Goal: Check status: Check status

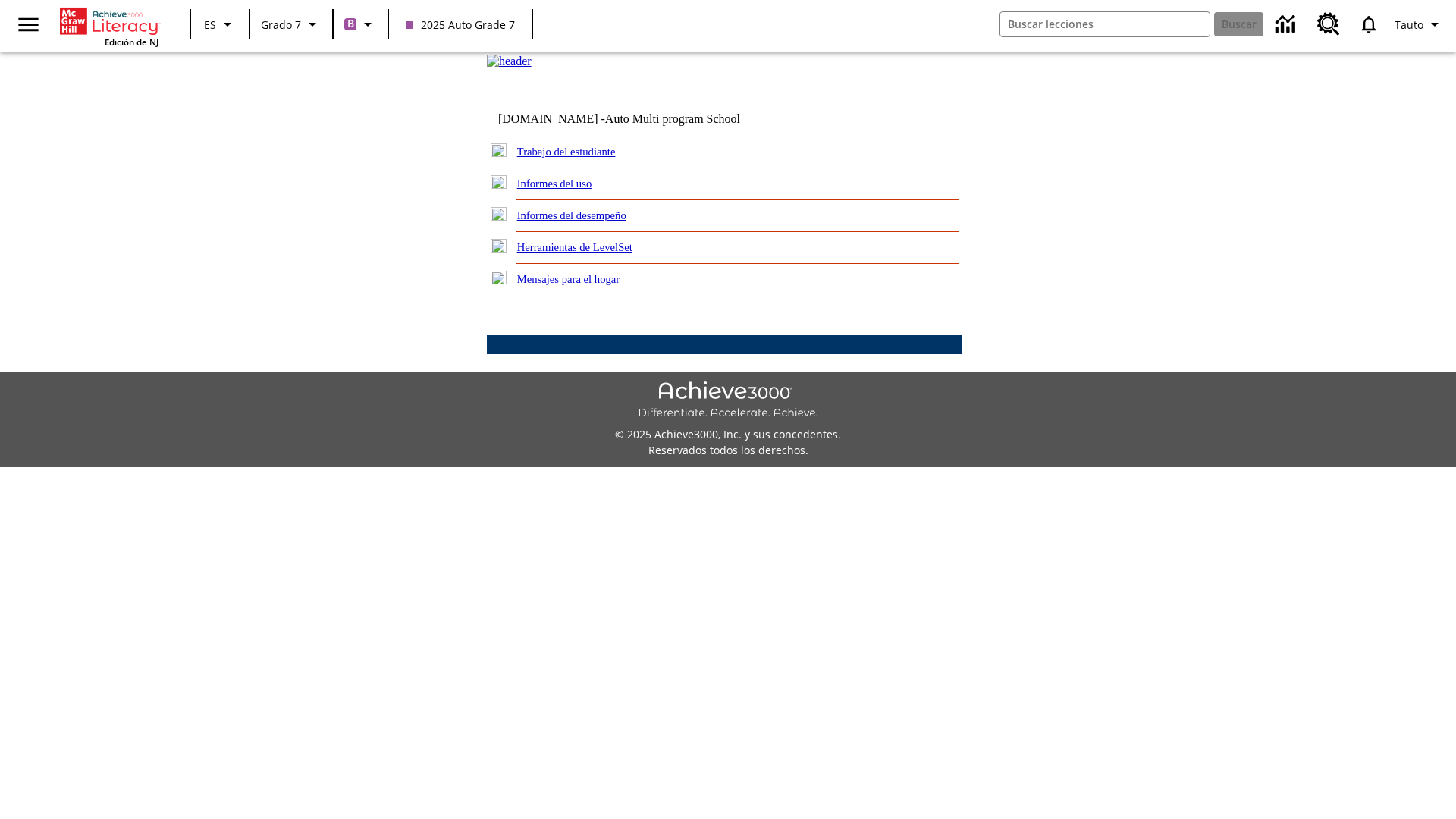
click at [591, 221] on link "Informes del desempeño" at bounding box center [572, 215] width 109 height 12
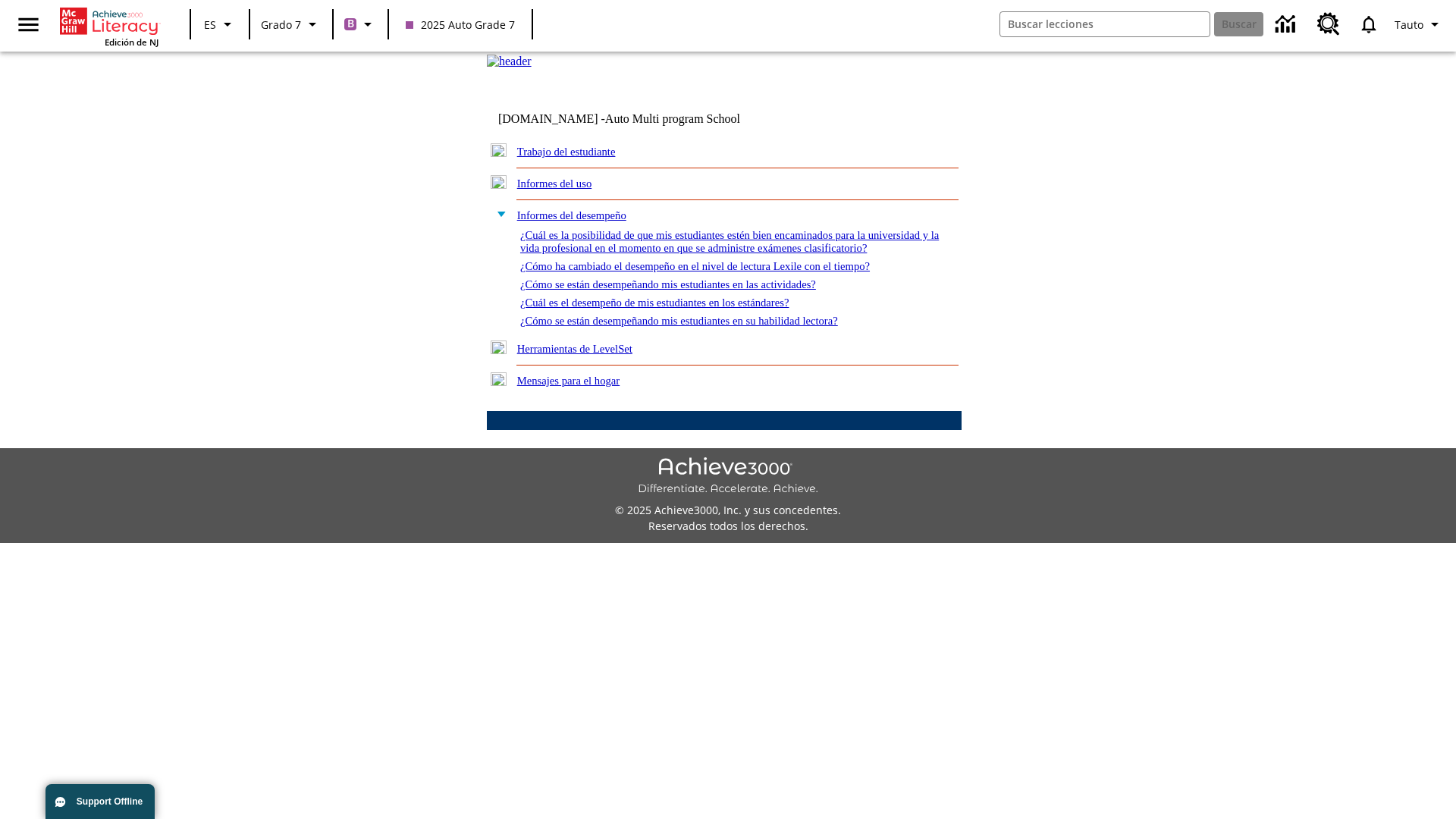
click at [705, 326] on link "¿Cómo se están desempeñando mis estudiantes en su habilidad lectora?" at bounding box center [679, 320] width 317 height 12
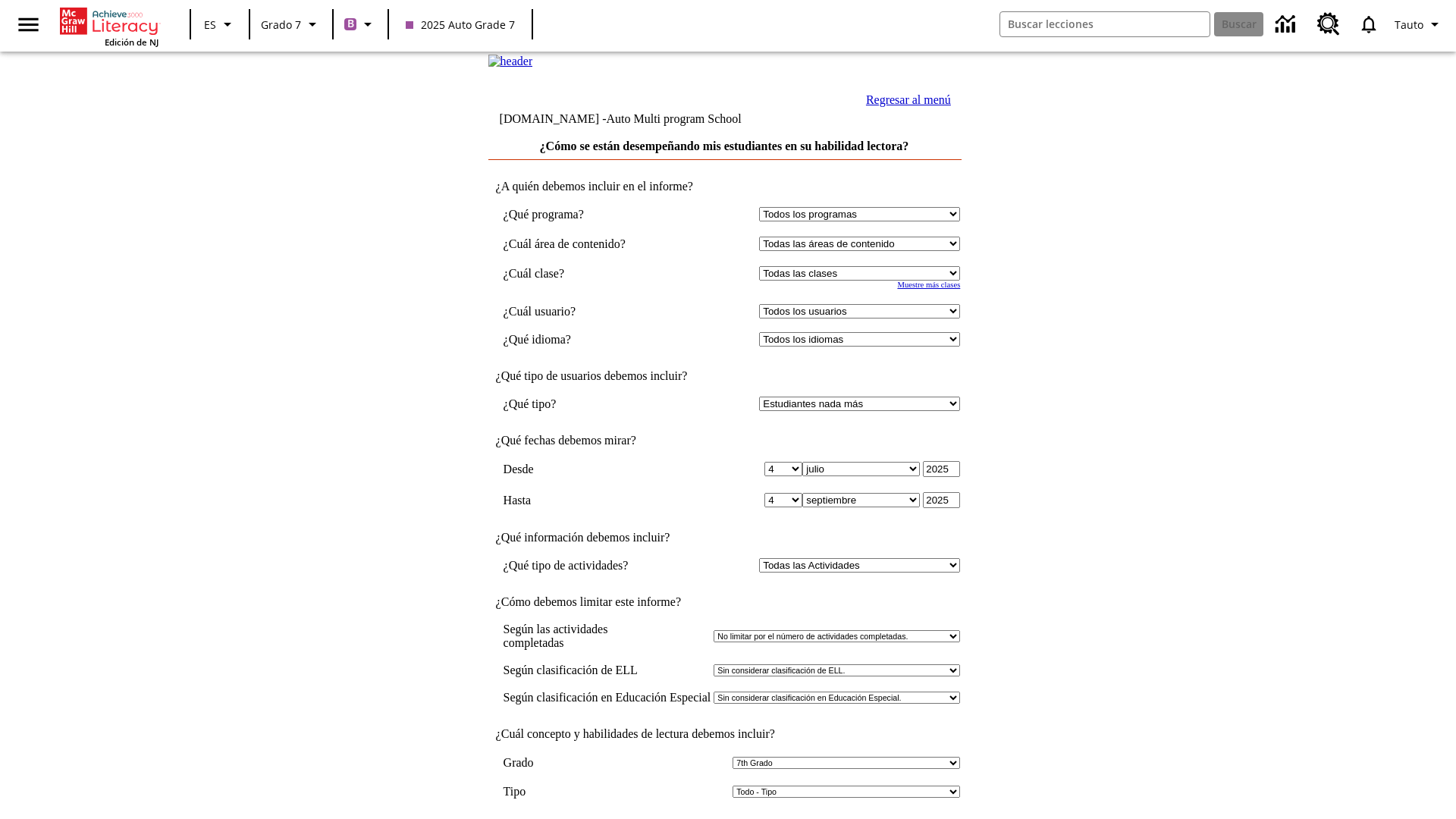
select select "2"
click at [725, 818] on input "Ver Informe" at bounding box center [724, 835] width 70 height 17
select select "2349292"
